Goal: Task Accomplishment & Management: Manage account settings

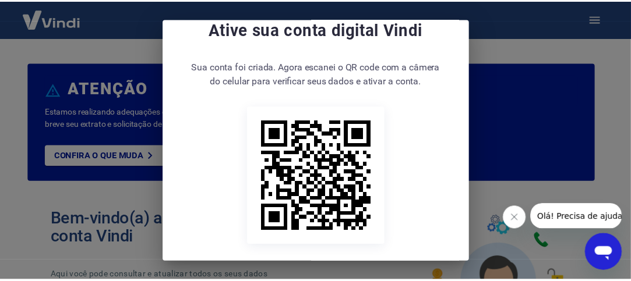
scroll to position [58, 0]
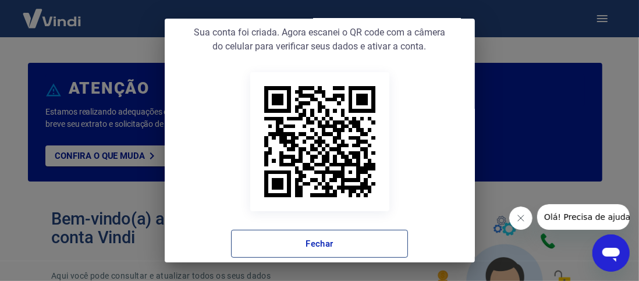
click at [313, 255] on button "Fechar" at bounding box center [319, 244] width 177 height 28
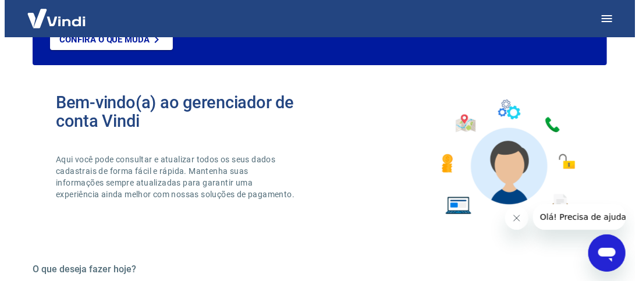
scroll to position [0, 0]
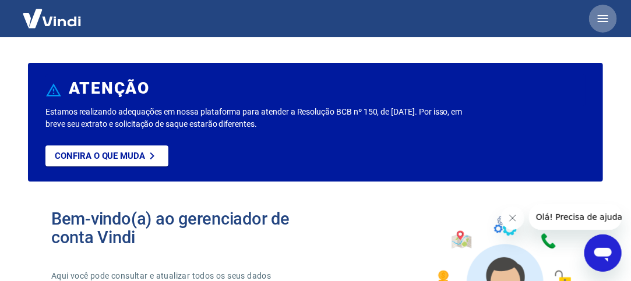
click at [596, 19] on icon "button" at bounding box center [603, 19] width 14 height 14
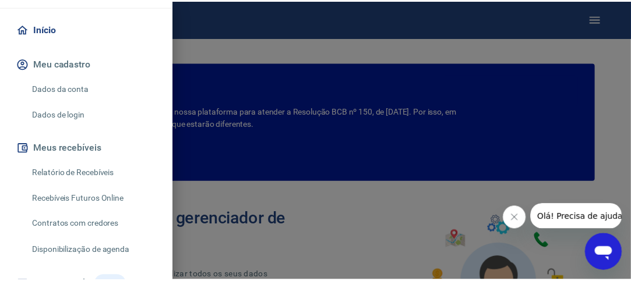
scroll to position [116, 0]
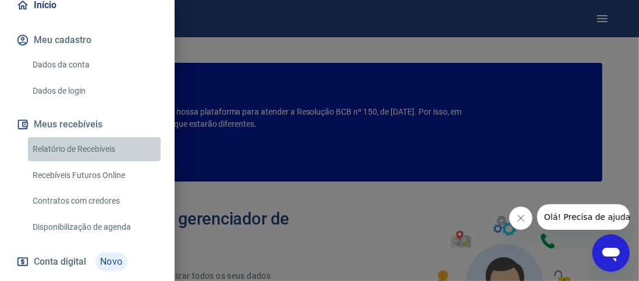
click at [111, 146] on link "Relatório de Recebíveis" at bounding box center [94, 149] width 133 height 24
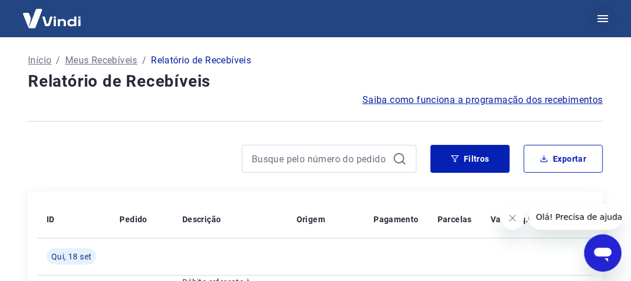
click at [601, 13] on icon "button" at bounding box center [603, 19] width 14 height 14
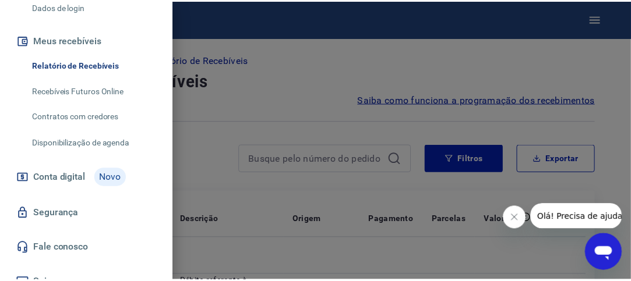
scroll to position [215, 0]
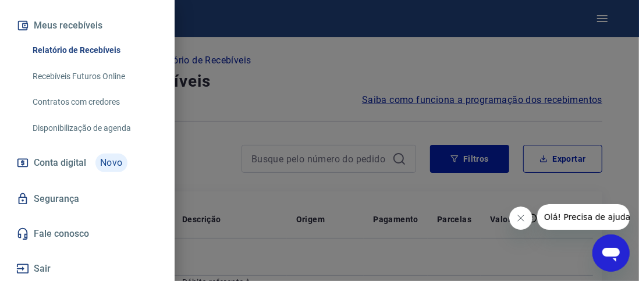
click at [327, 77] on div at bounding box center [319, 140] width 639 height 281
